Goal: Information Seeking & Learning: Learn about a topic

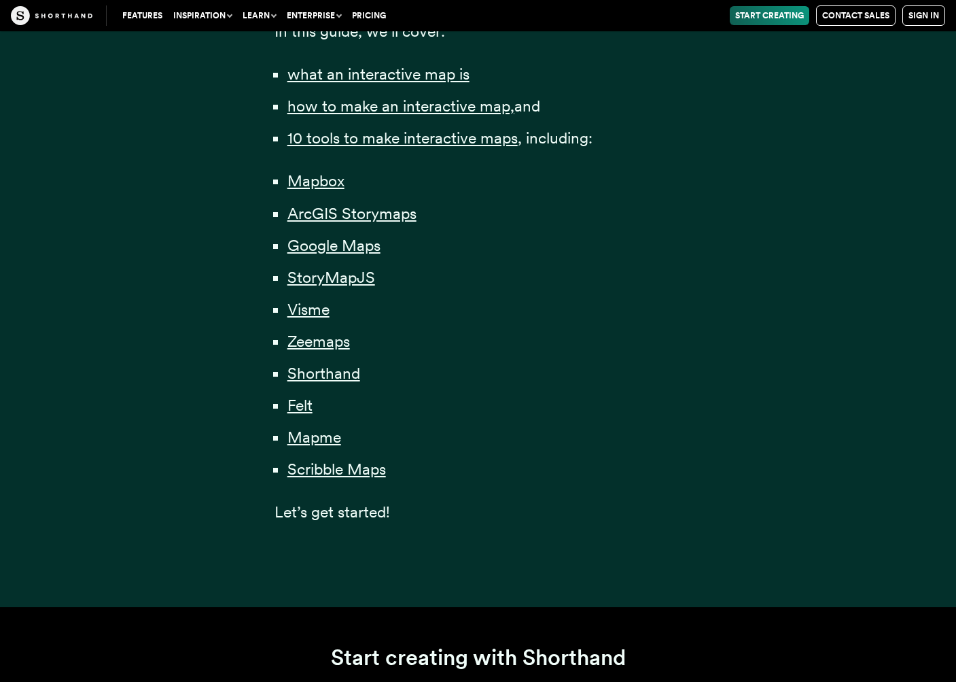
scroll to position [968, 0]
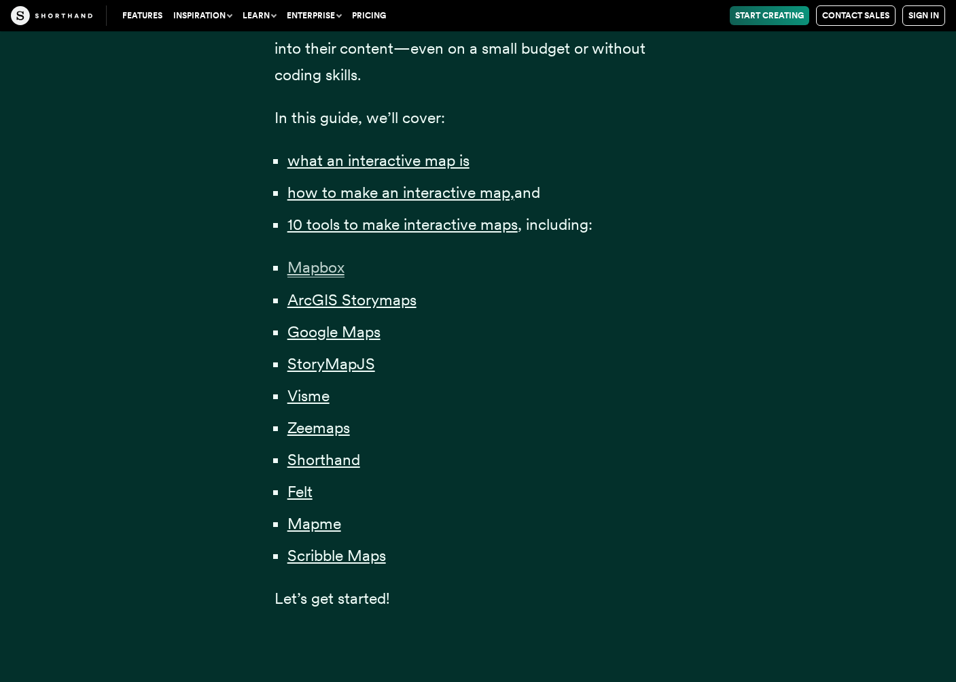
click at [328, 273] on span "Mapbox" at bounding box center [315, 268] width 57 height 20
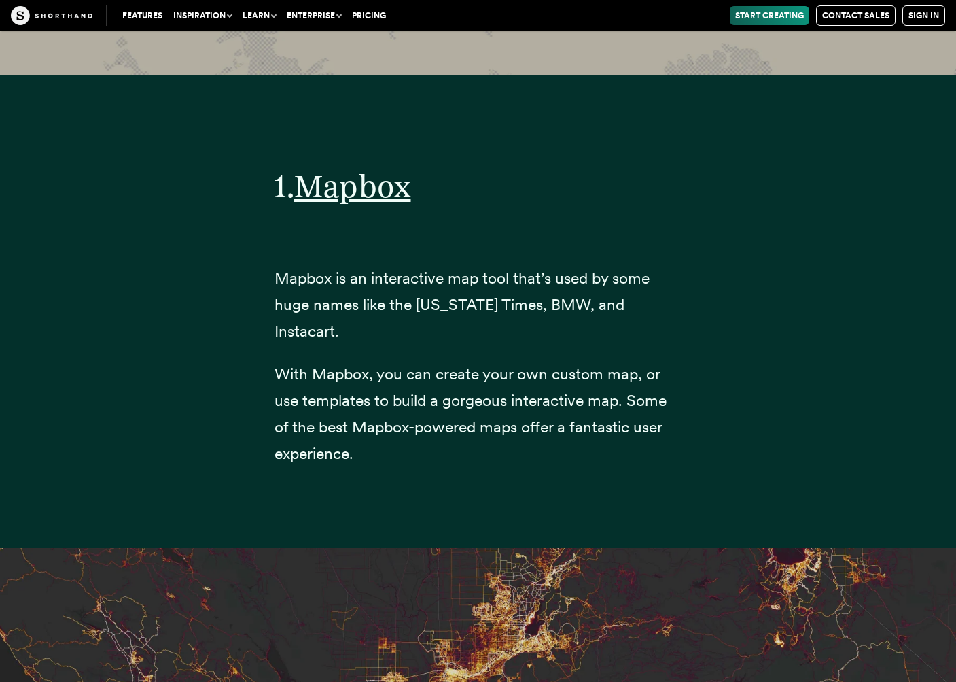
scroll to position [5507, 0]
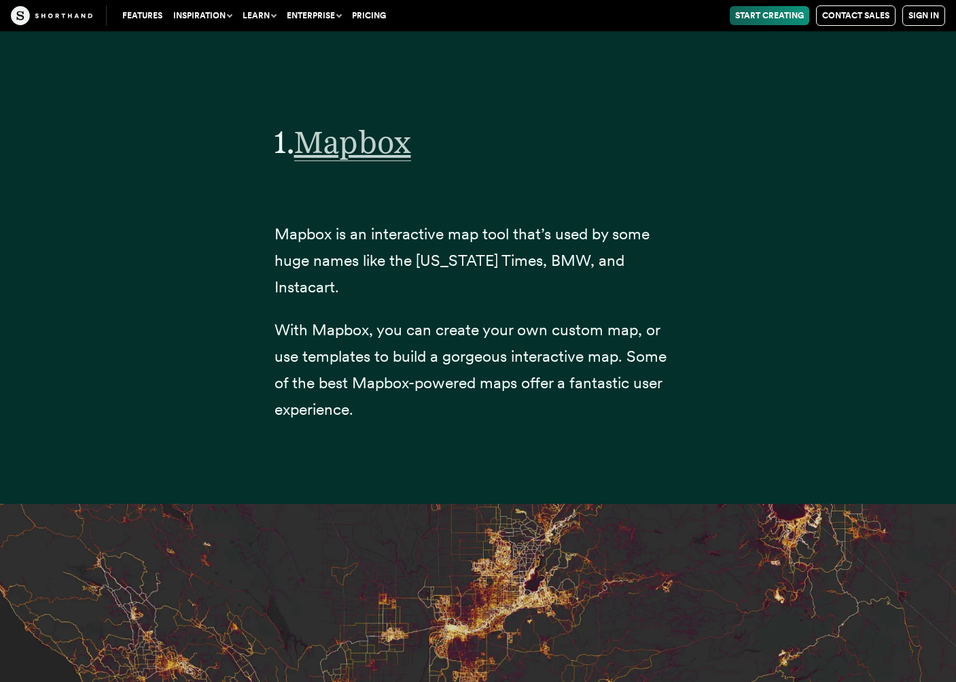
click at [348, 149] on span "Mapbox" at bounding box center [352, 142] width 117 height 38
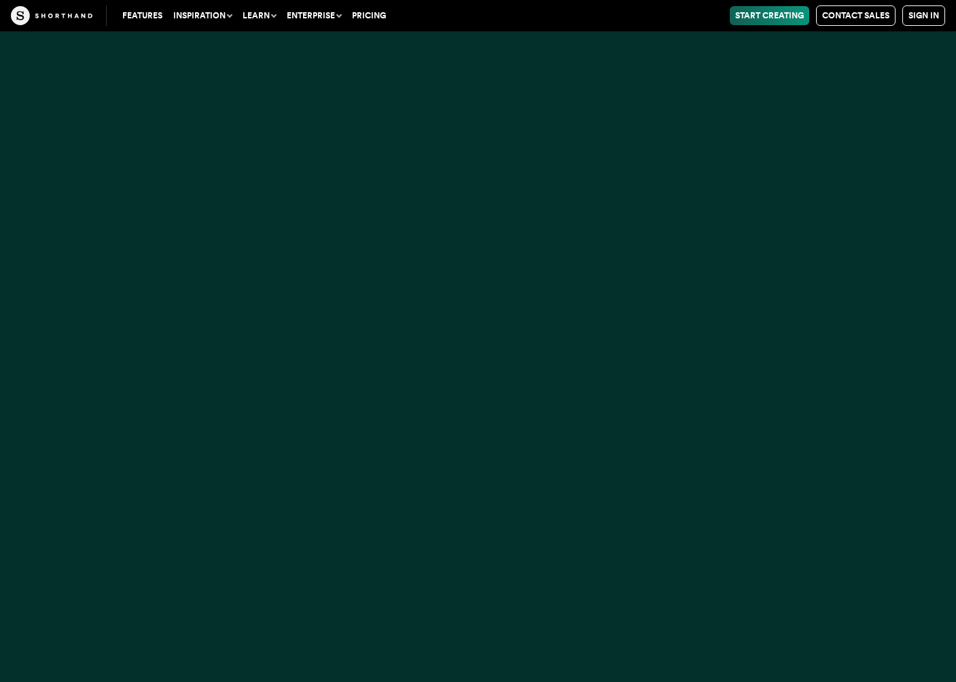
scroll to position [16317, 0]
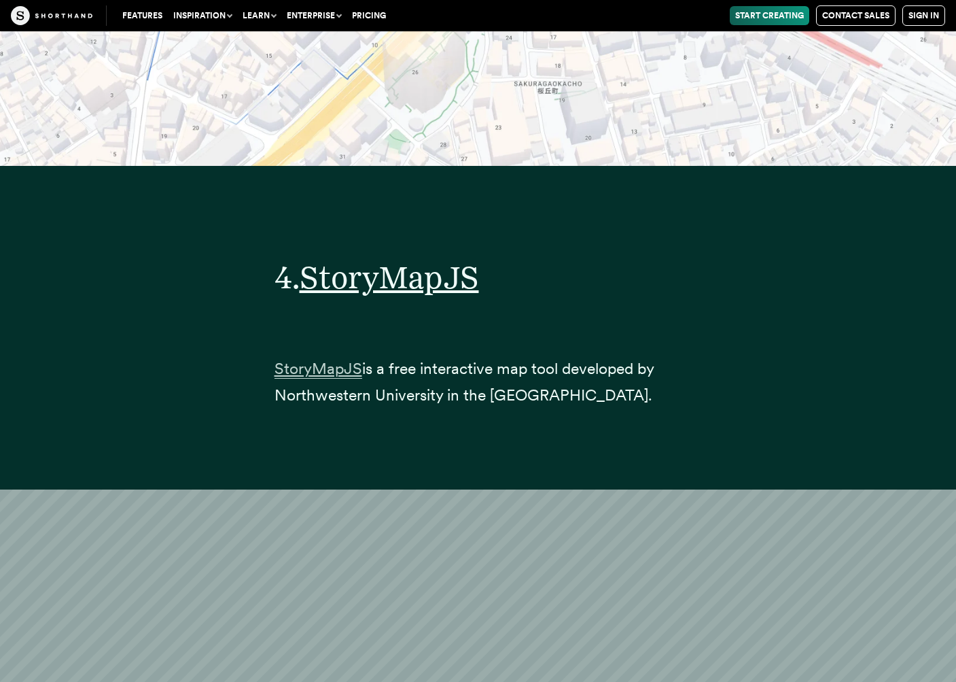
click at [344, 359] on span "StoryMapJS" at bounding box center [319, 369] width 88 height 20
click at [275, 359] on link "StoryMapJS" at bounding box center [319, 368] width 88 height 19
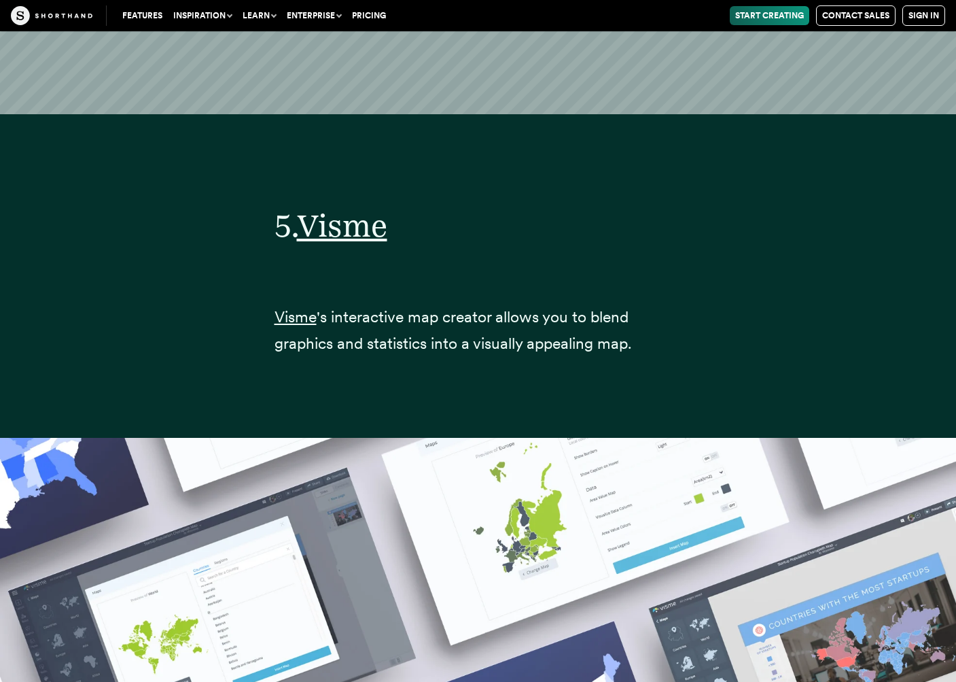
scroll to position [20027, 0]
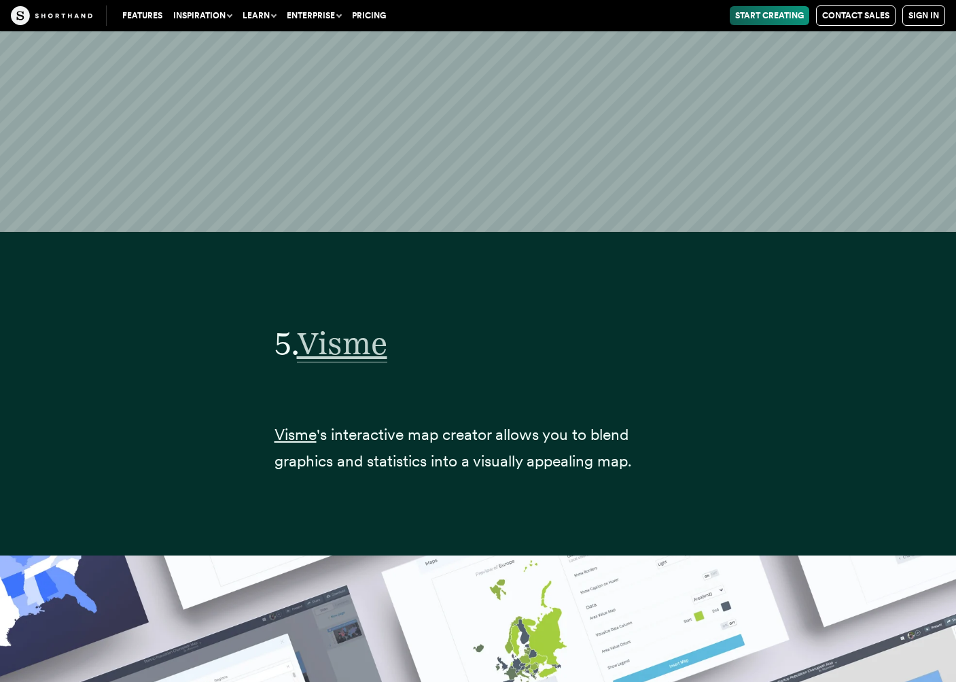
click at [333, 324] on span "Visme" at bounding box center [342, 343] width 90 height 38
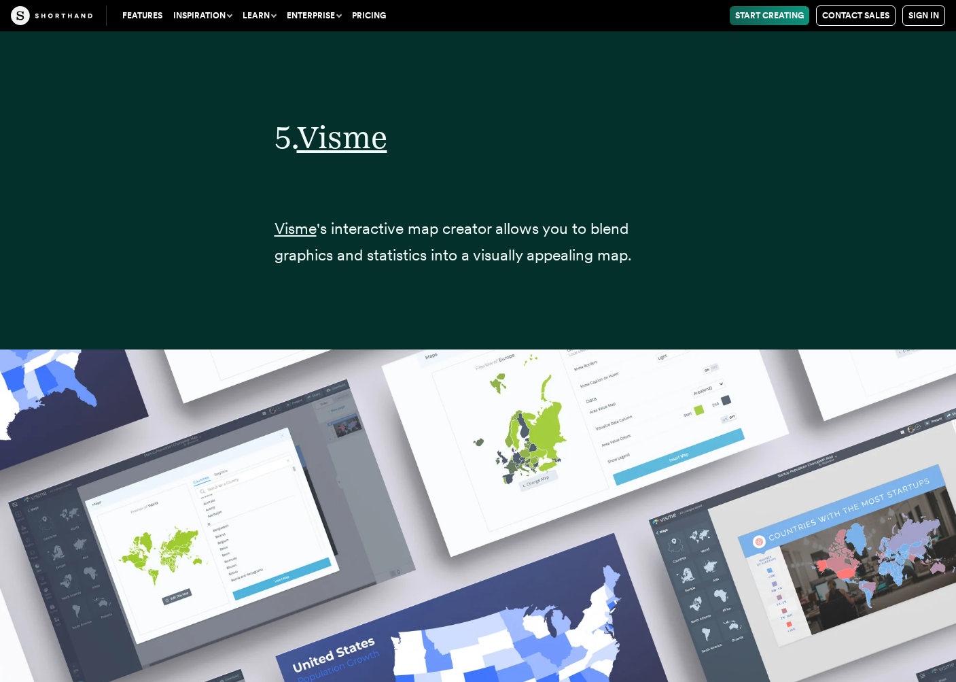
click at [726, 215] on div "5. Visme Visme 's interactive map creator allows you to blend graphics and stat…" at bounding box center [478, 187] width 924 height 323
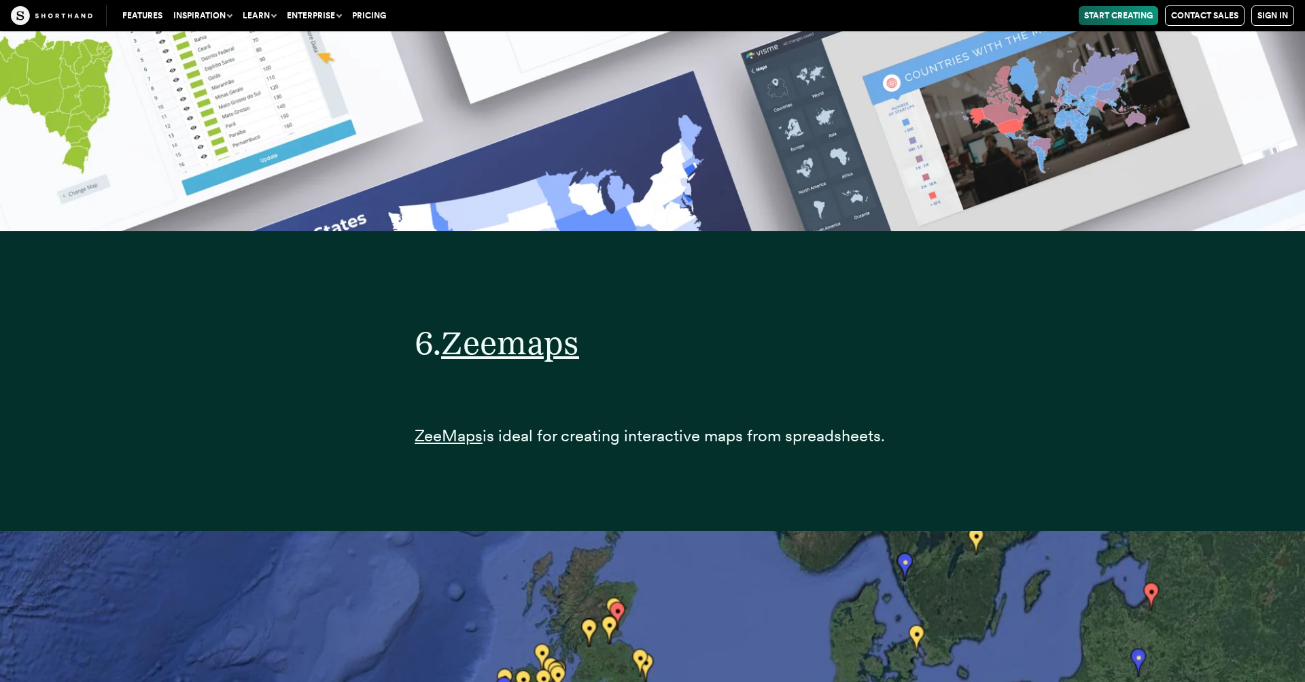
scroll to position [22848, 0]
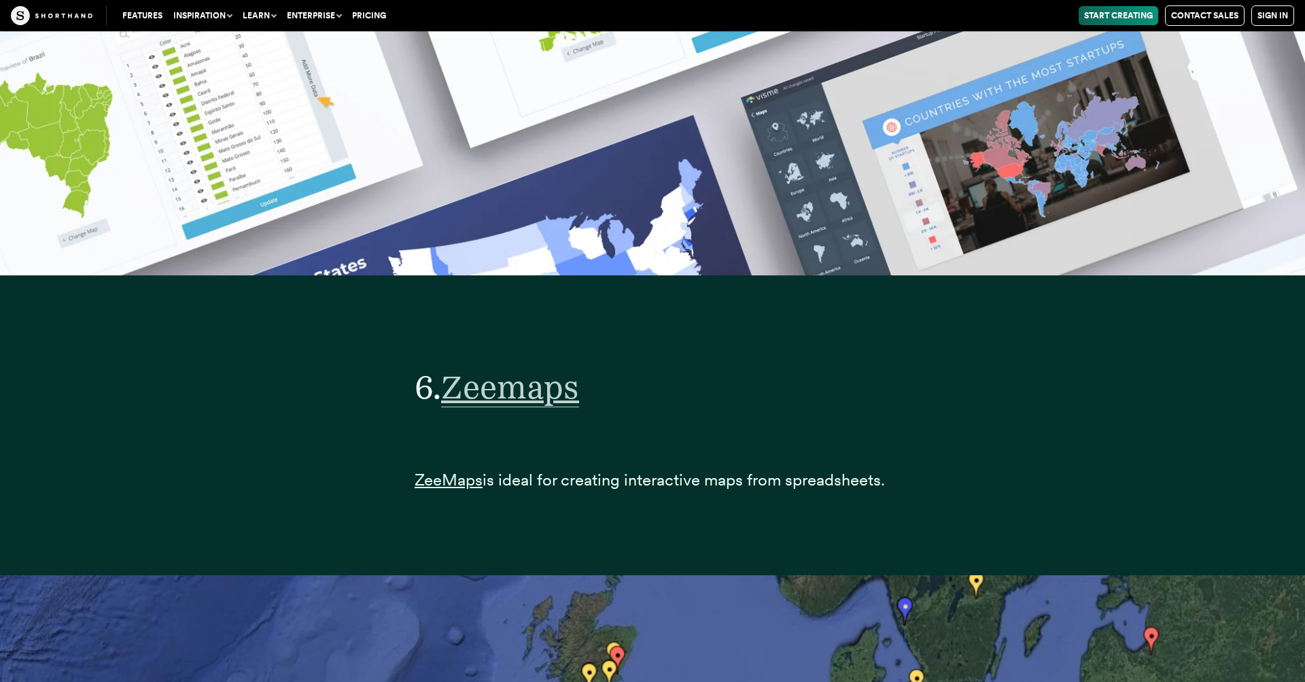
click at [555, 381] on span "Zeemaps" at bounding box center [510, 387] width 138 height 40
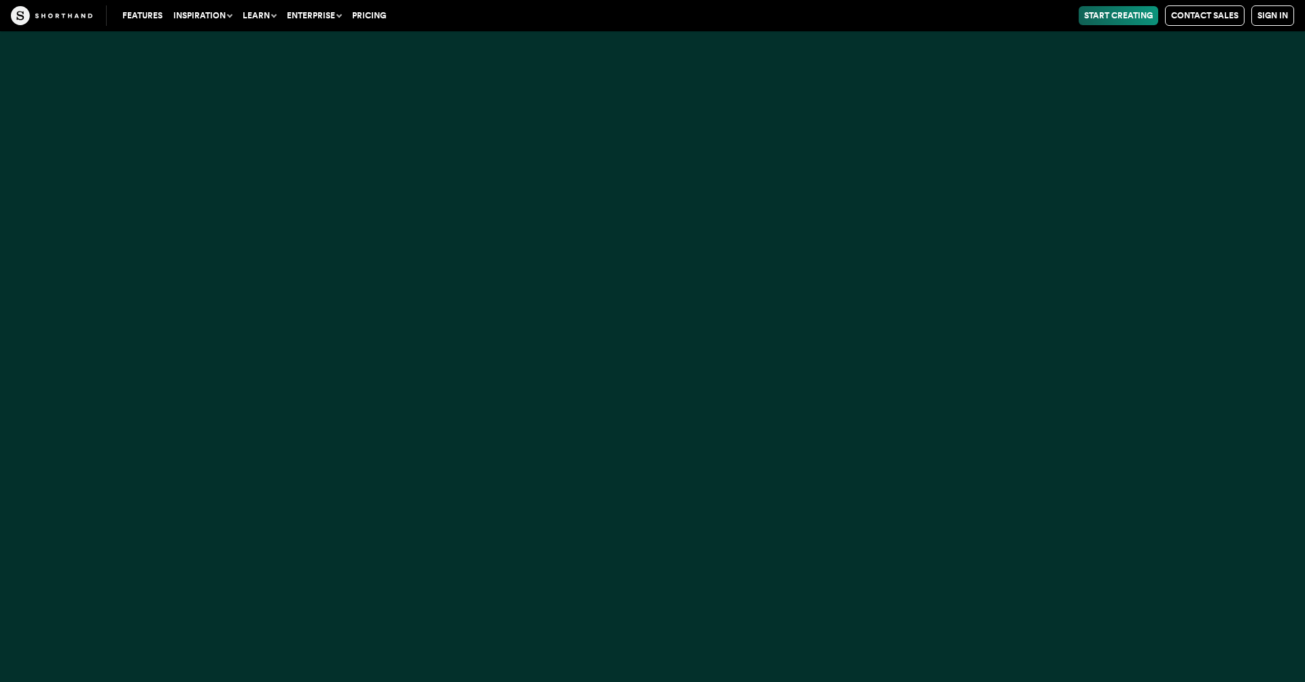
scroll to position [36821, 0]
